Goal: Task Accomplishment & Management: Use online tool/utility

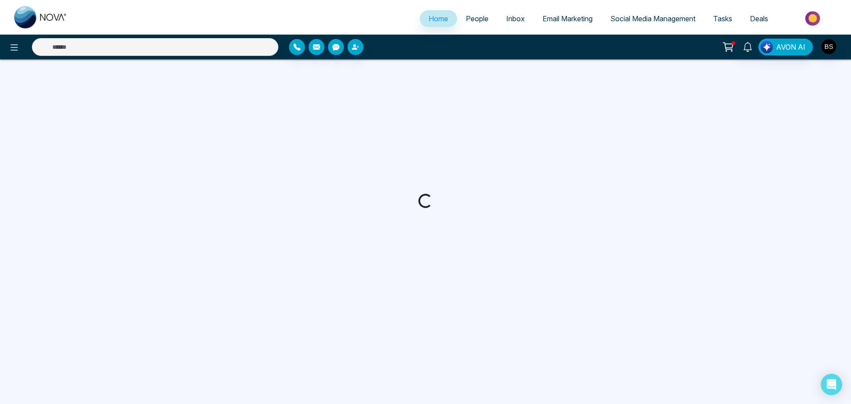
select select "*"
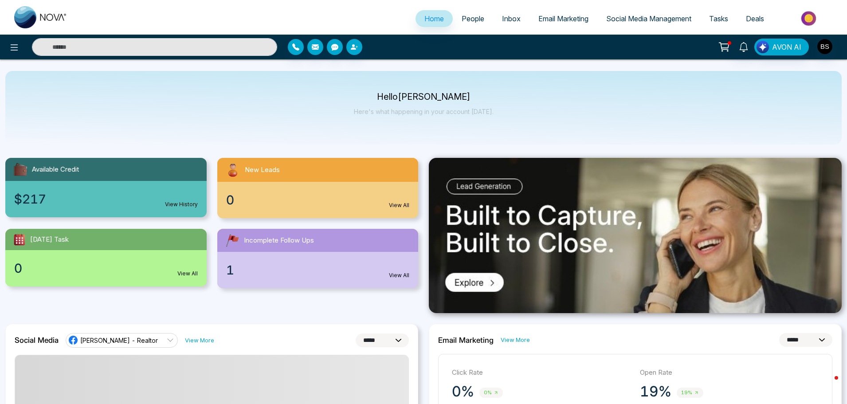
click at [539, 19] on span "Email Marketing" at bounding box center [563, 18] width 50 height 9
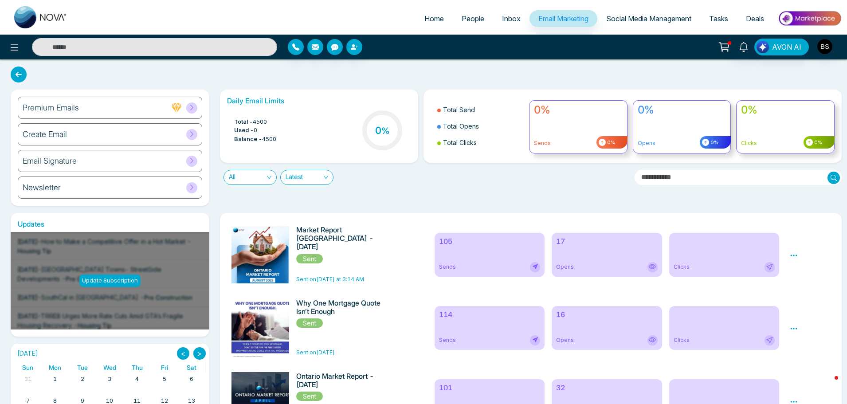
click at [793, 256] on icon at bounding box center [793, 255] width 8 height 8
click at [794, 259] on icon at bounding box center [793, 255] width 8 height 8
click at [805, 269] on span "Preview" at bounding box center [809, 269] width 24 height 8
